Goal: Find specific page/section: Find specific page/section

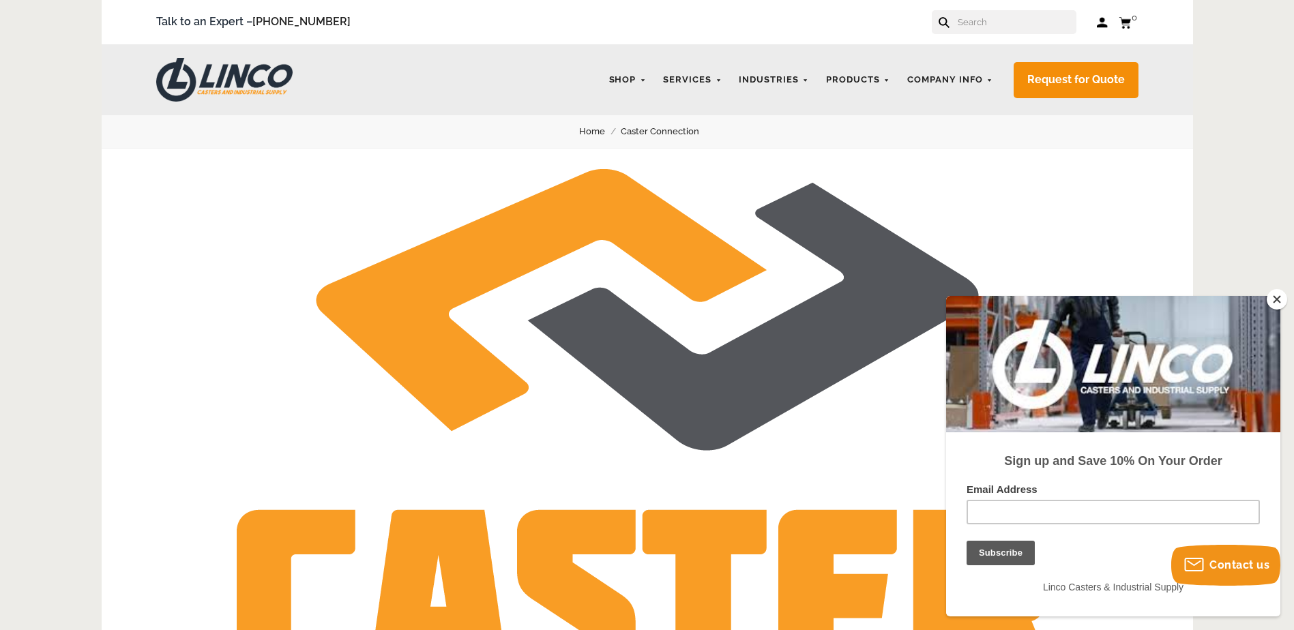
click at [986, 31] on input "text" at bounding box center [1016, 22] width 120 height 24
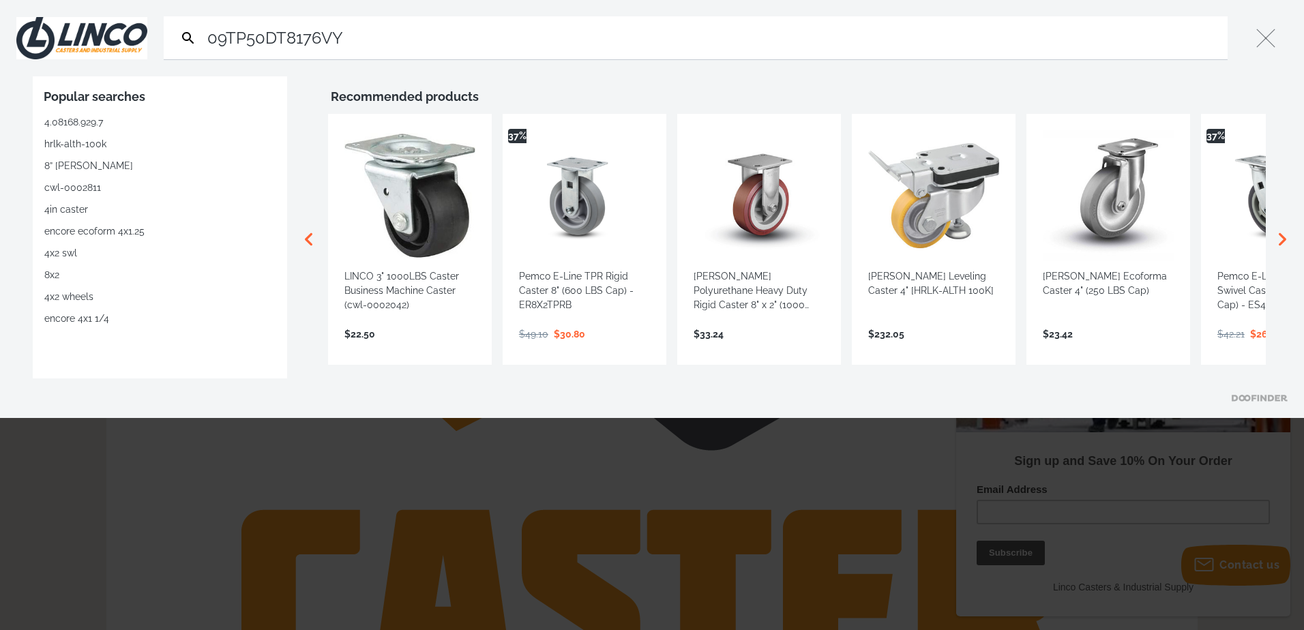
type input "09TP50DT8176VY"
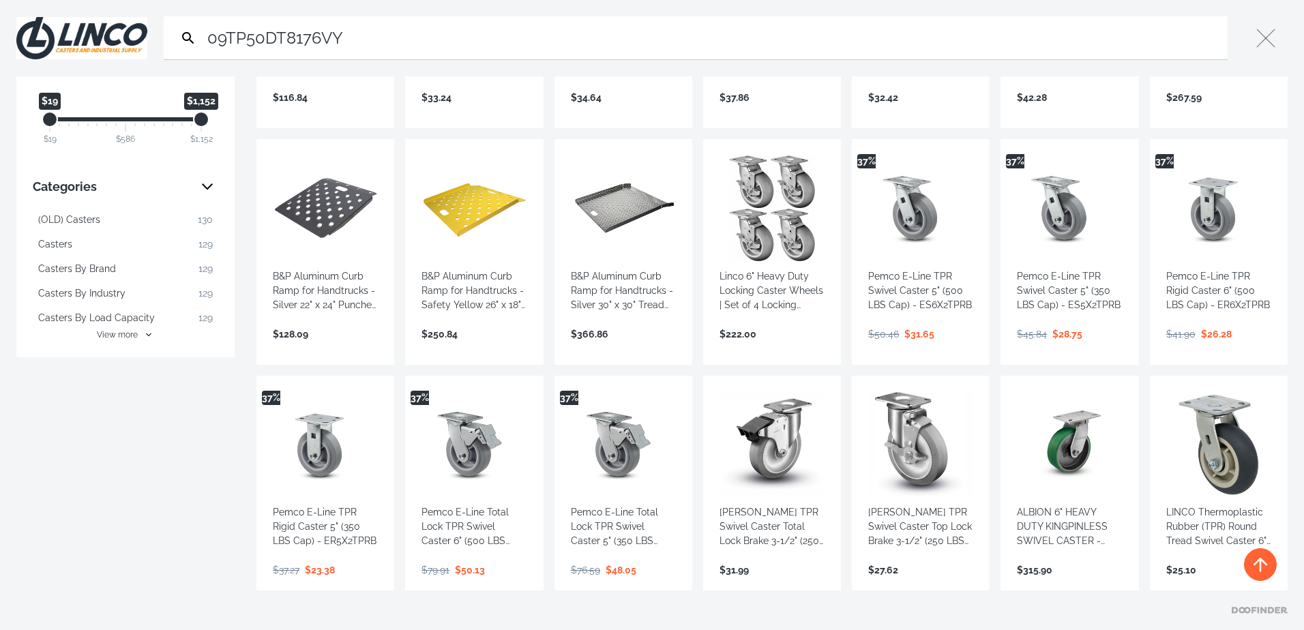
scroll to position [273, 0]
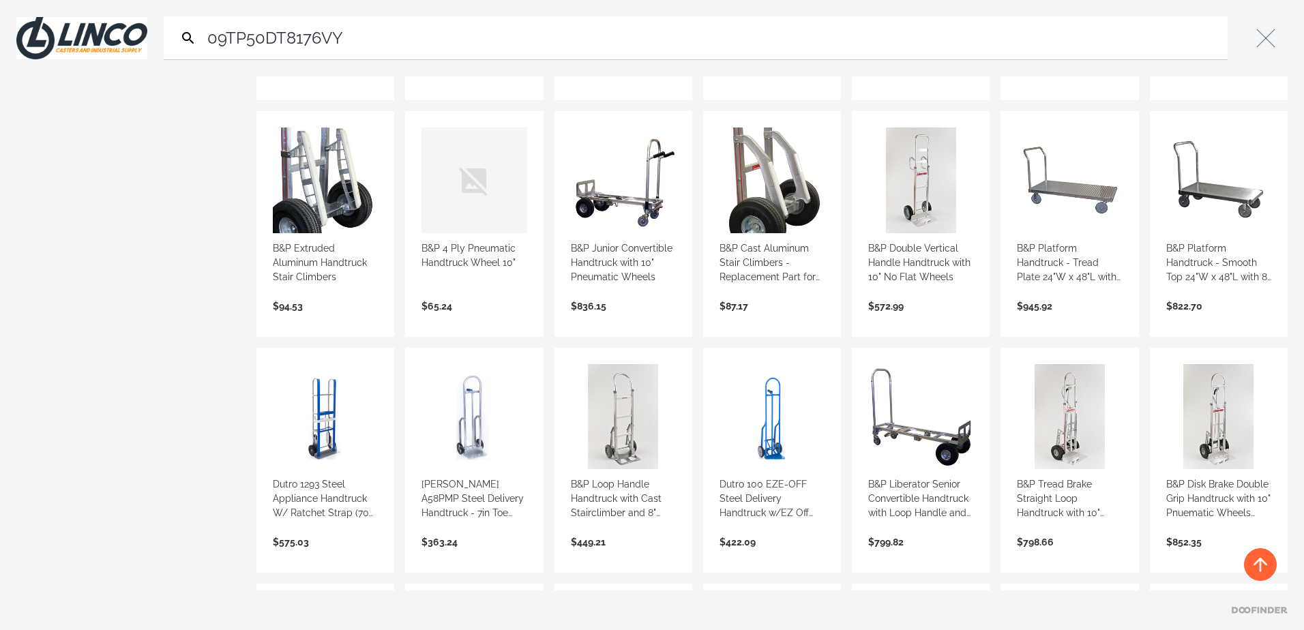
scroll to position [1228, 0]
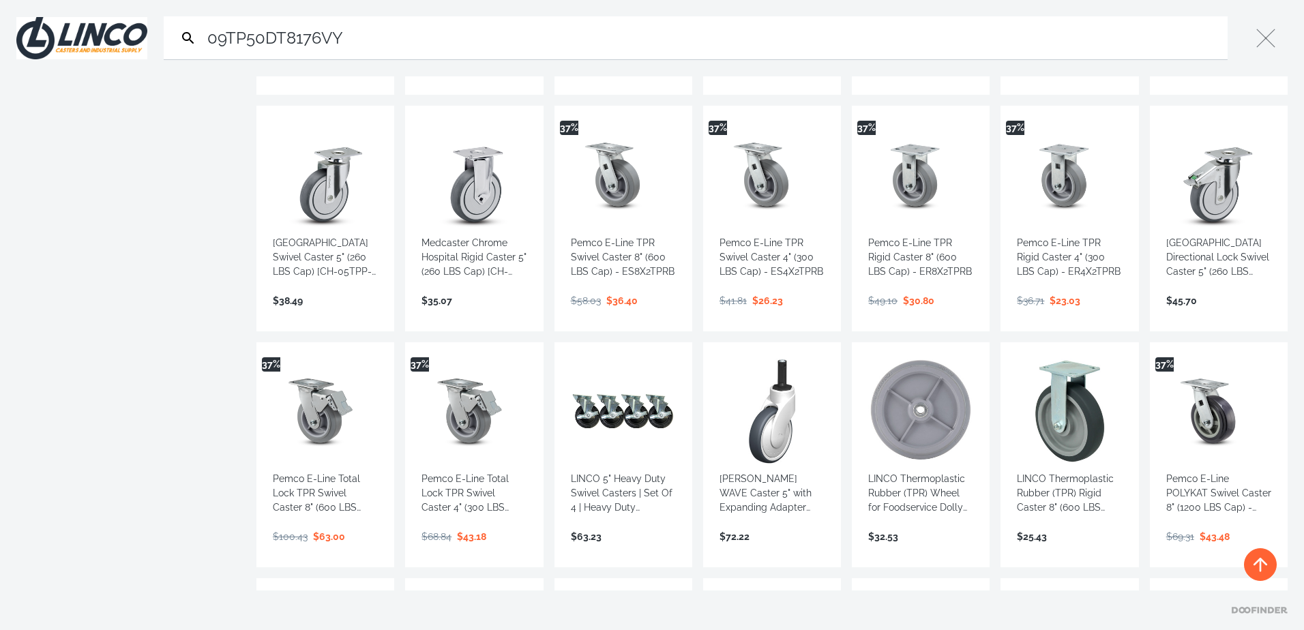
scroll to position [1910, 0]
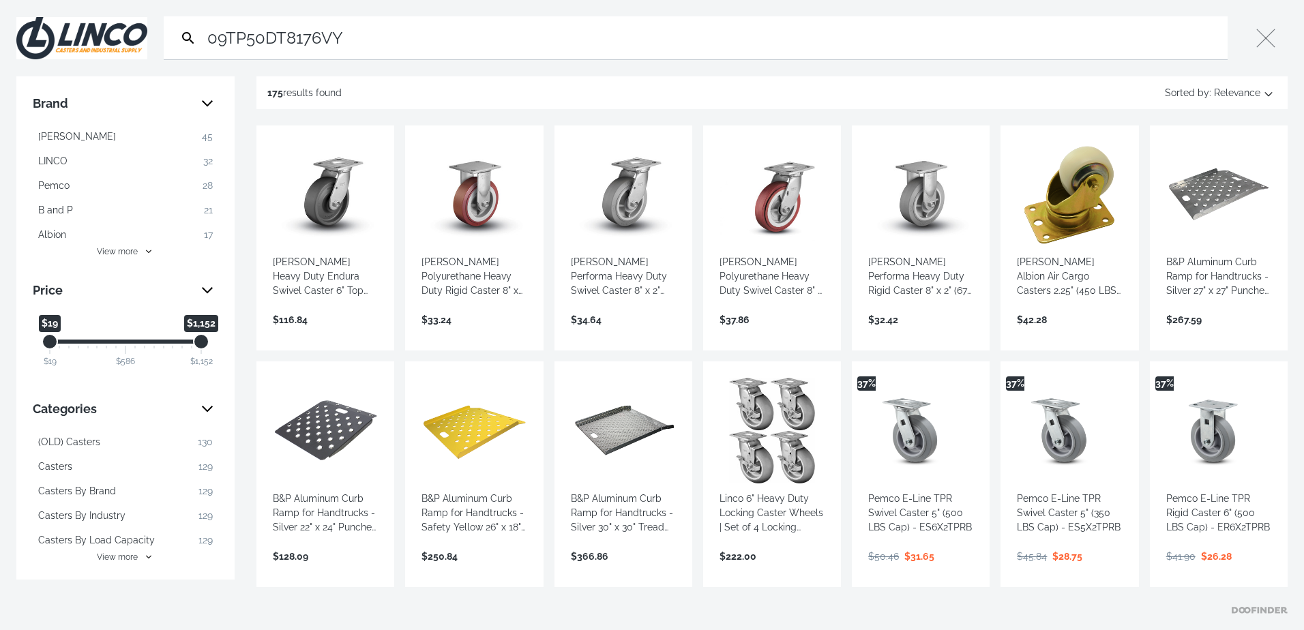
click at [145, 563] on button "View more" at bounding box center [126, 557] width 186 height 12
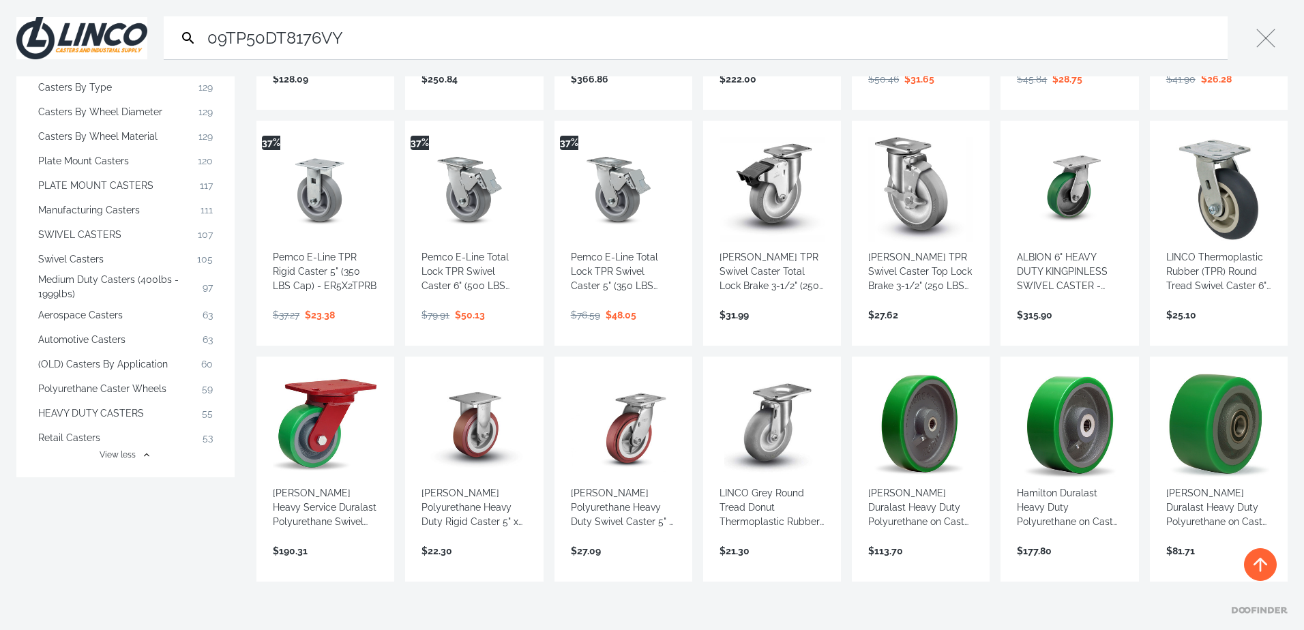
scroll to position [205, 0]
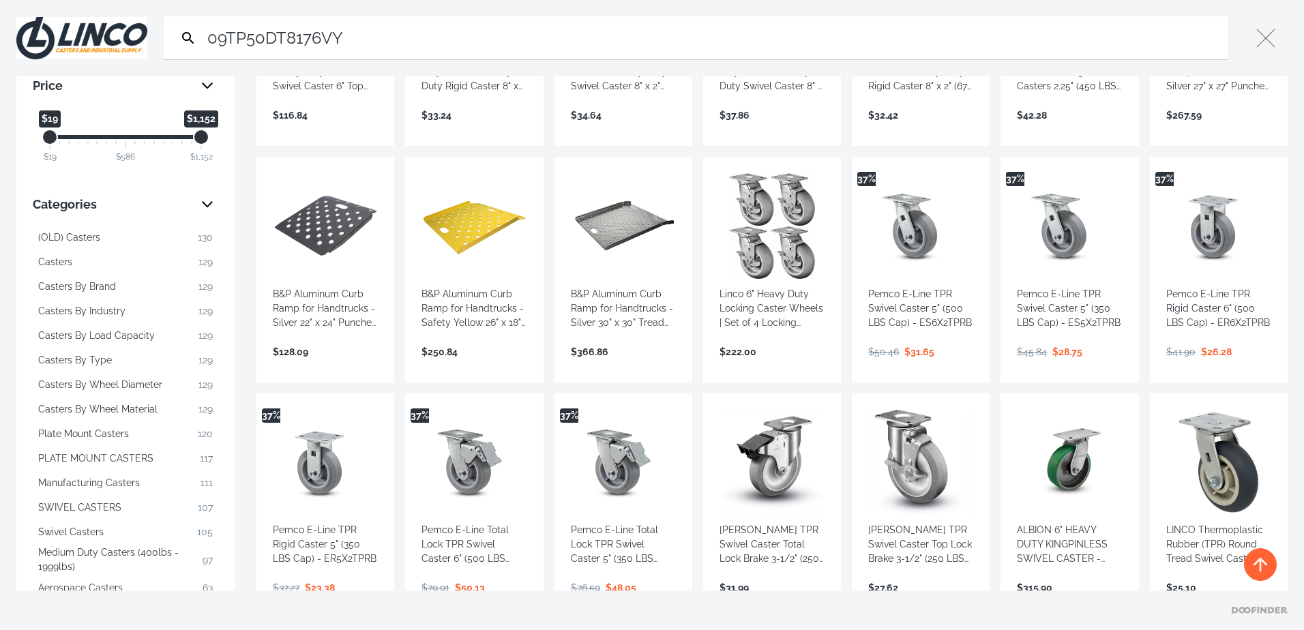
drag, startPoint x: 415, startPoint y: 39, endPoint x: -53, endPoint y: 368, distance: 572.3
paste input "5 X 1 TPR SWIVEL W/ BRAKE 1-1/2 EXP STEM 5-5/8 OH"
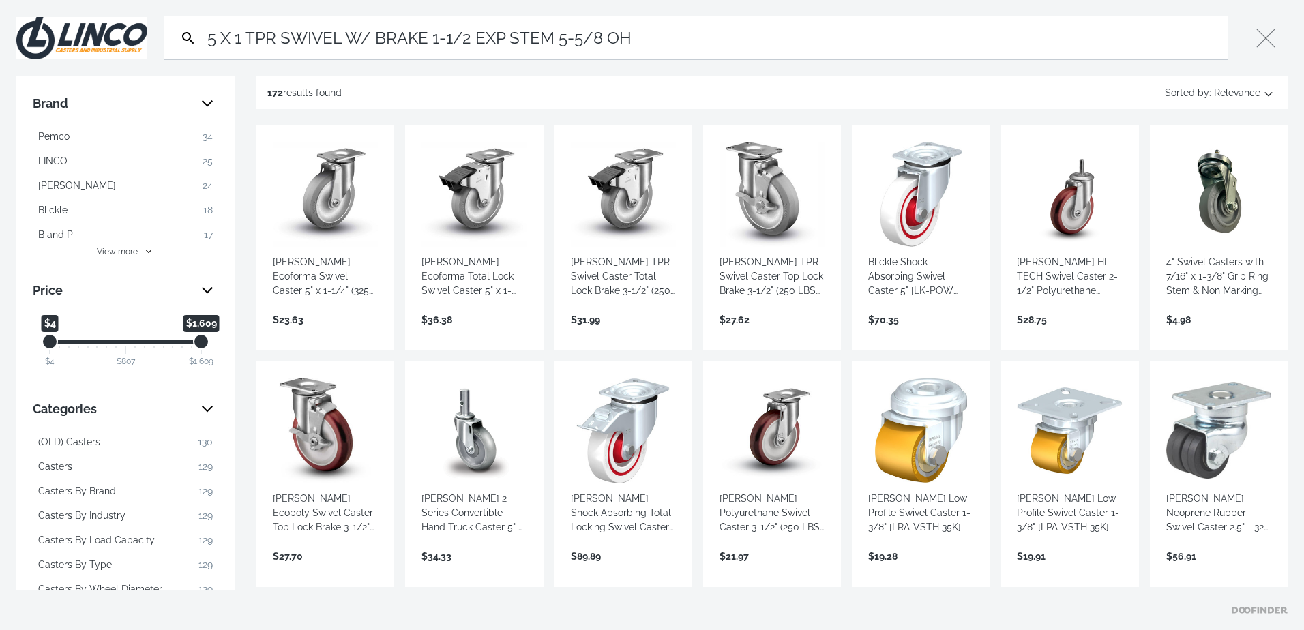
type input "5 X 1 TPR SWIVEL W/ BRAKE 1-1/2 EXP STEM 5-5/8 OH"
